Goal: Navigation & Orientation: Find specific page/section

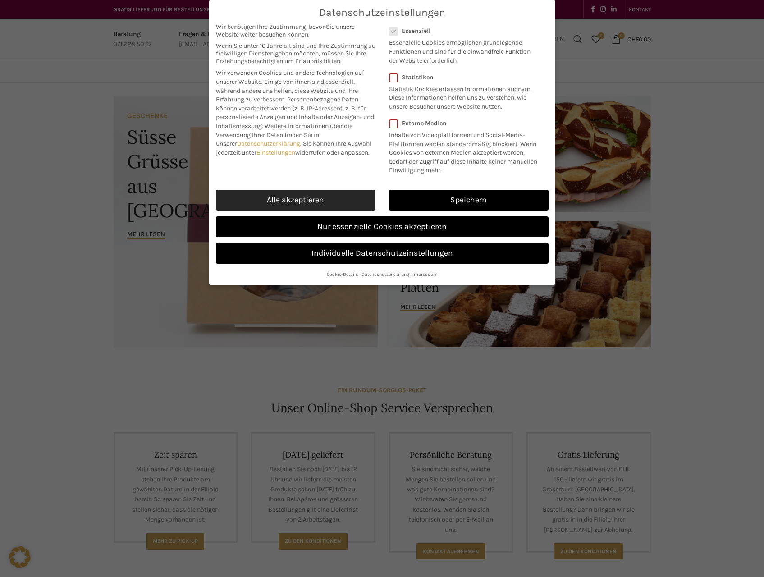
click at [269, 201] on link "Alle akzeptieren" at bounding box center [296, 200] width 160 height 21
checkbox input "true"
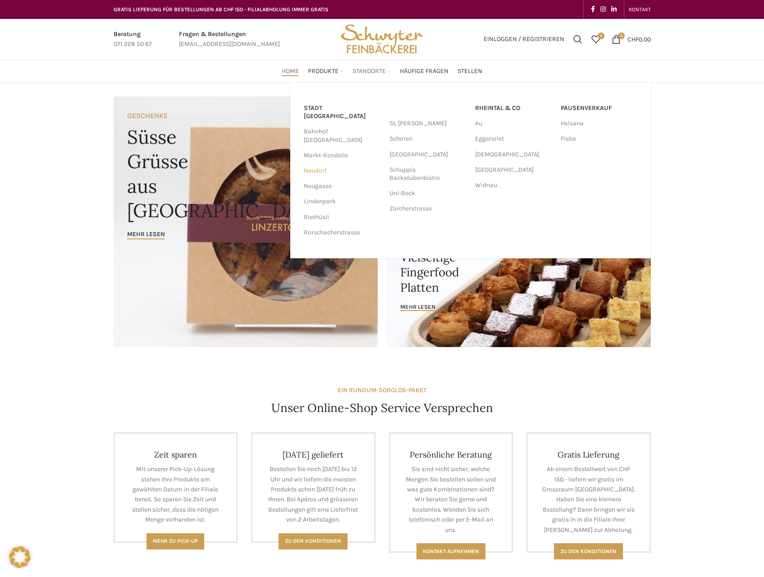
click at [315, 163] on link "Neudorf" at bounding box center [342, 170] width 77 height 15
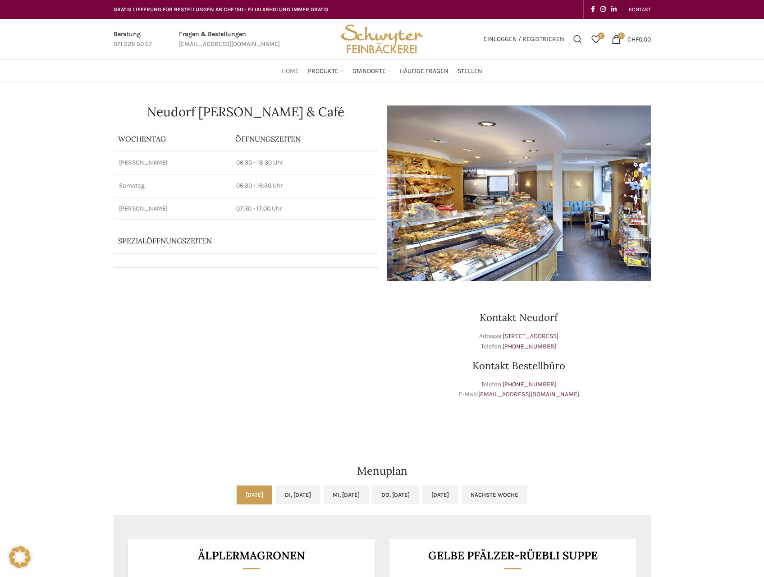
click at [295, 73] on span "Home" at bounding box center [290, 71] width 17 height 9
